Goal: Find specific page/section: Find specific page/section

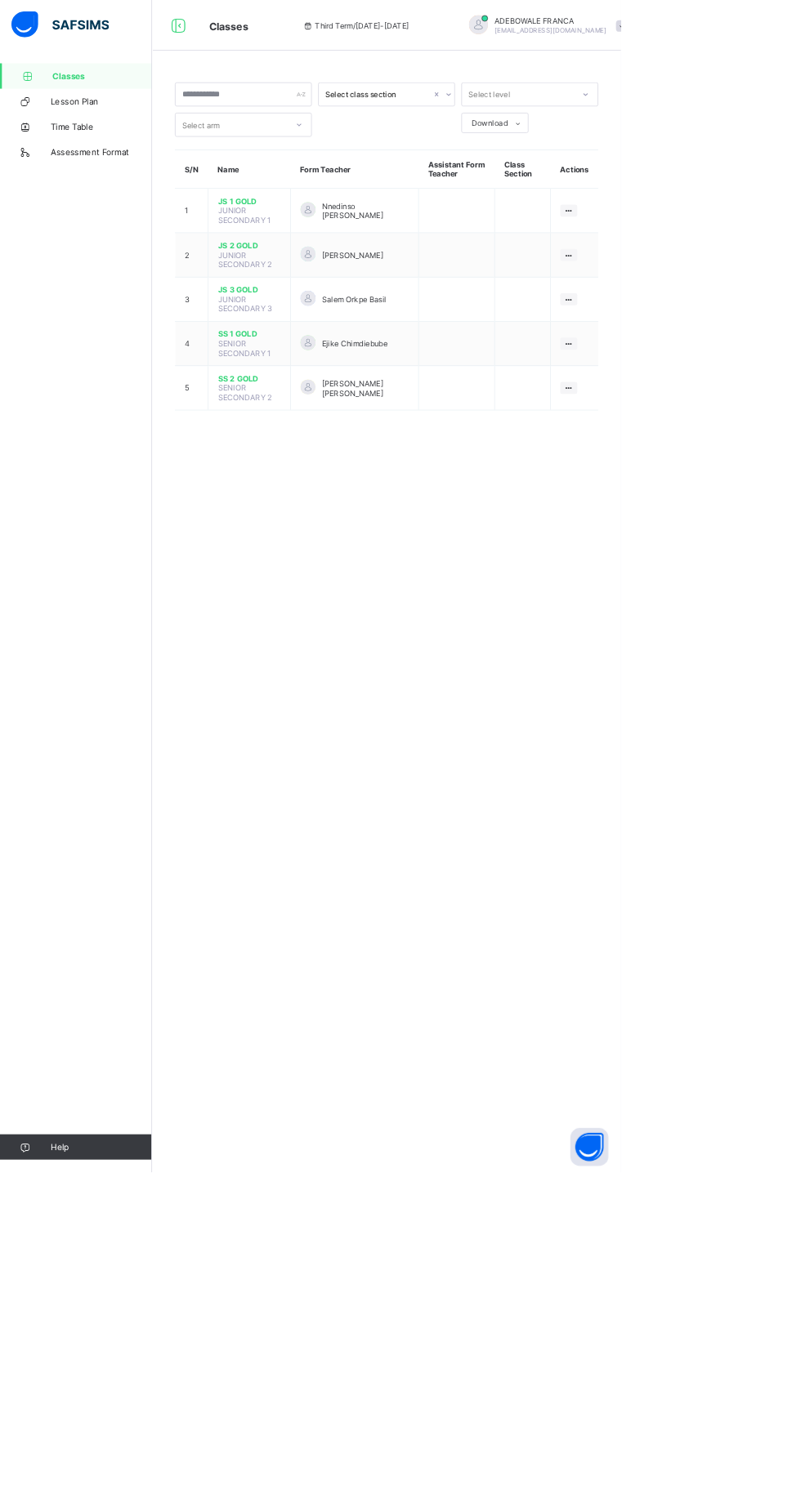
click at [423, 323] on span "ADEBOWALE FRANCA" at bounding box center [454, 329] width 79 height 12
click at [323, 312] on span "JS 2 GOLD" at bounding box center [321, 316] width 81 height 12
